Goal: Transaction & Acquisition: Download file/media

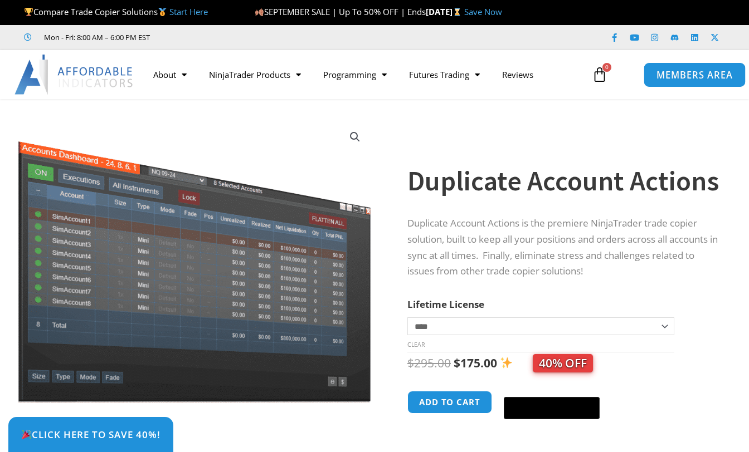
click at [694, 70] on span "MEMBERS AREA" at bounding box center [694, 74] width 76 height 9
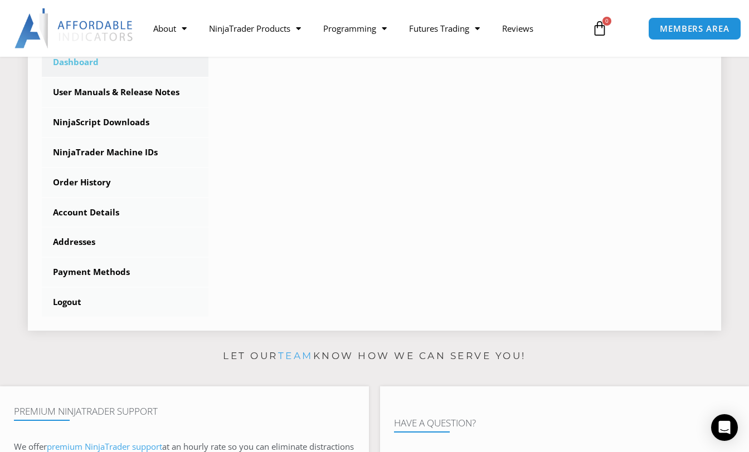
scroll to position [279, 0]
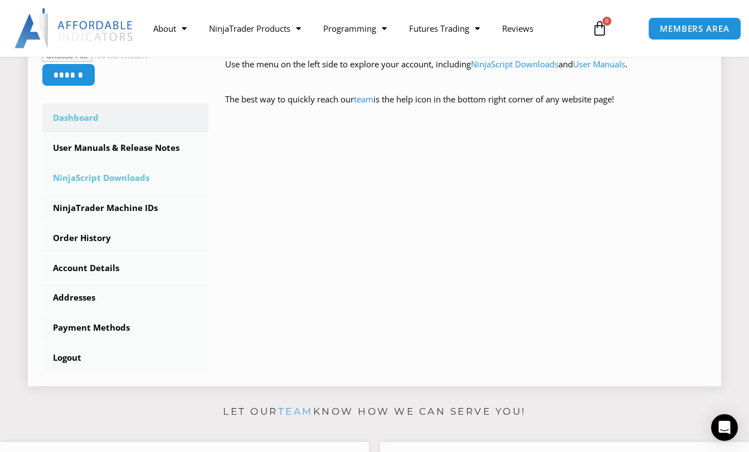
click at [106, 176] on link "NinjaScript Downloads" at bounding box center [125, 178] width 167 height 29
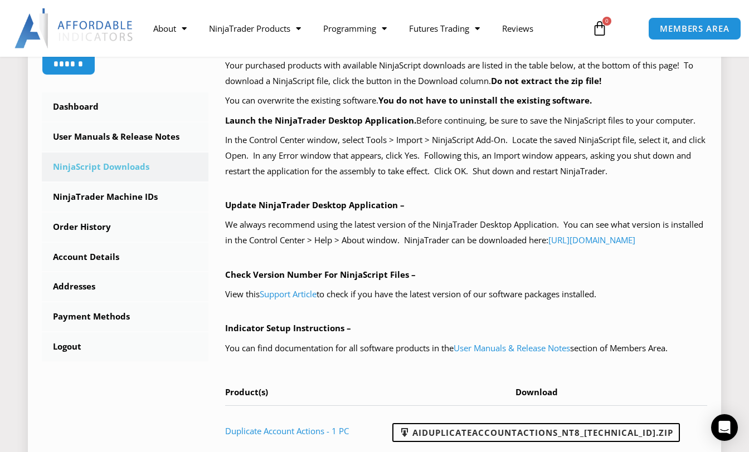
scroll to position [334, 0]
